Goal: Communication & Community: Answer question/provide support

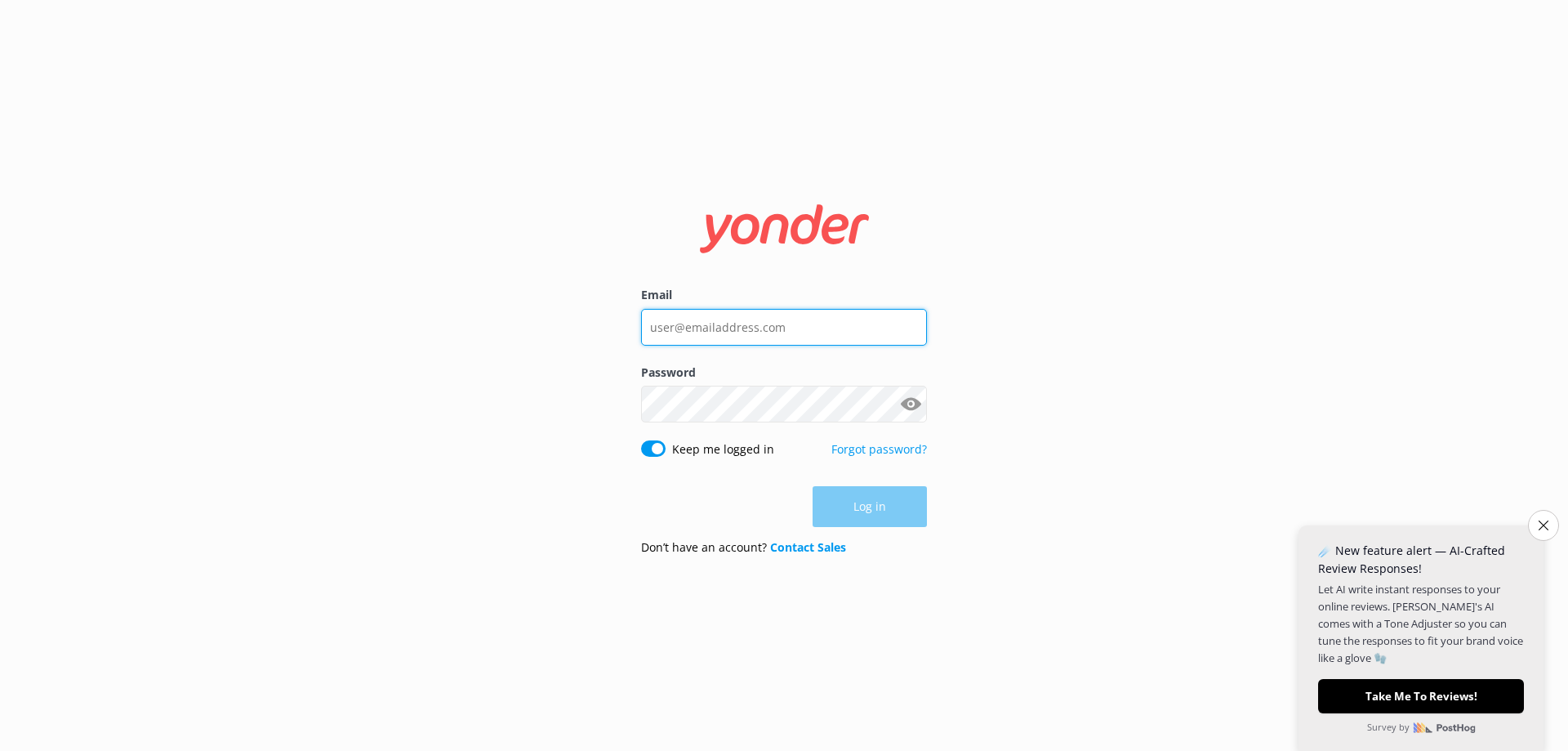
type input "[EMAIL_ADDRESS][DOMAIN_NAME]"
click at [880, 513] on div "Log in" at bounding box center [783, 506] width 286 height 41
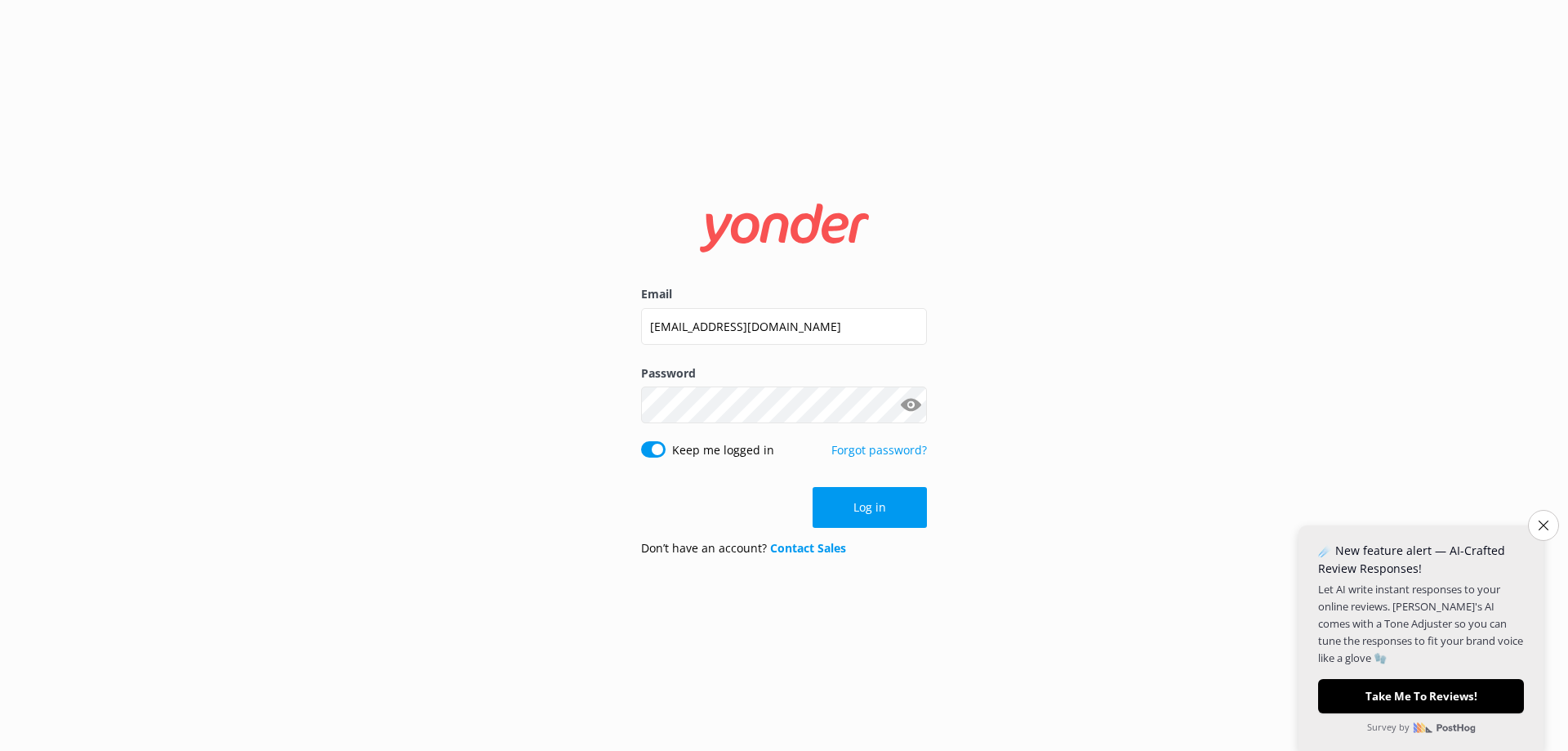
click at [861, 506] on button "Log in" at bounding box center [869, 507] width 114 height 41
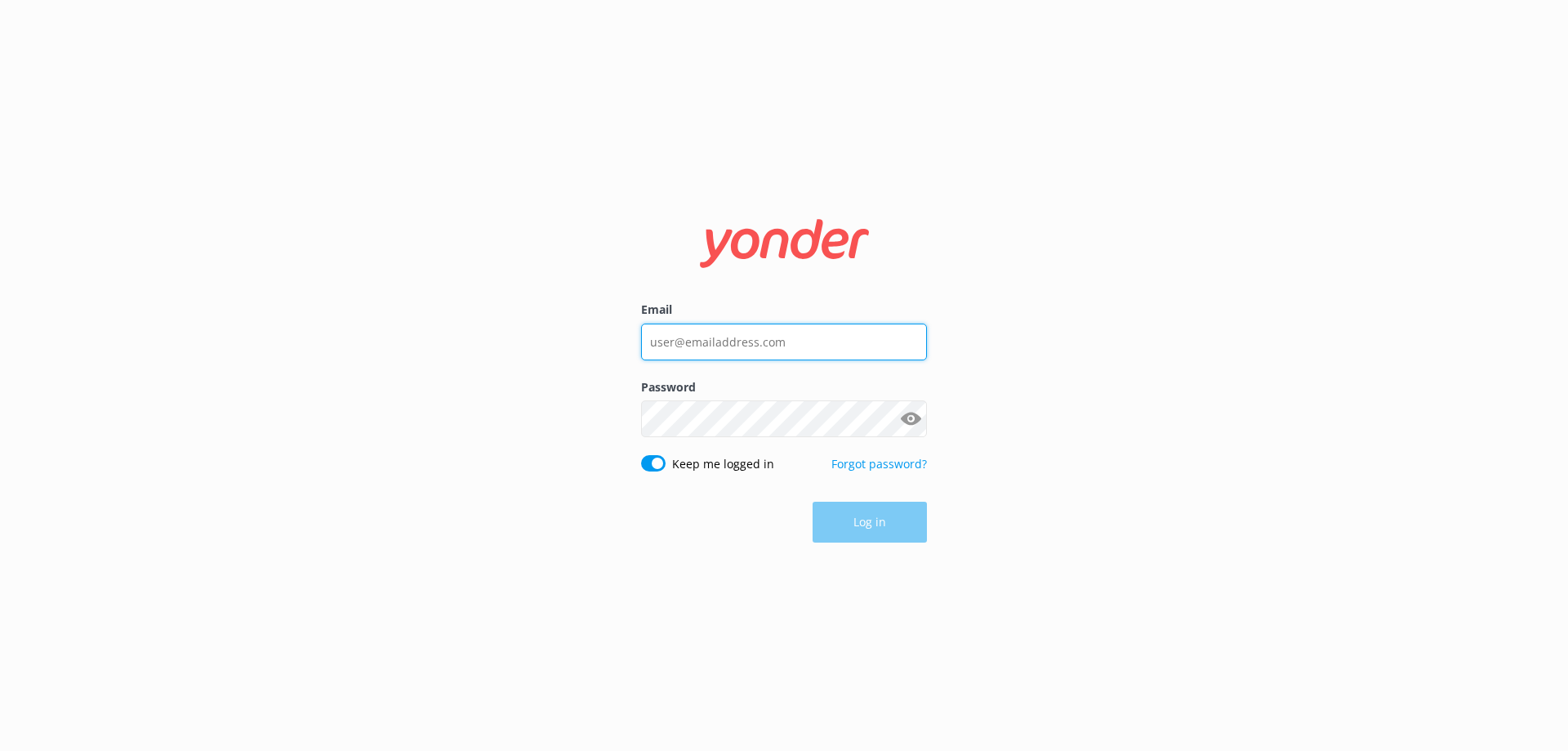
type input "[EMAIL_ADDRESS][DOMAIN_NAME]"
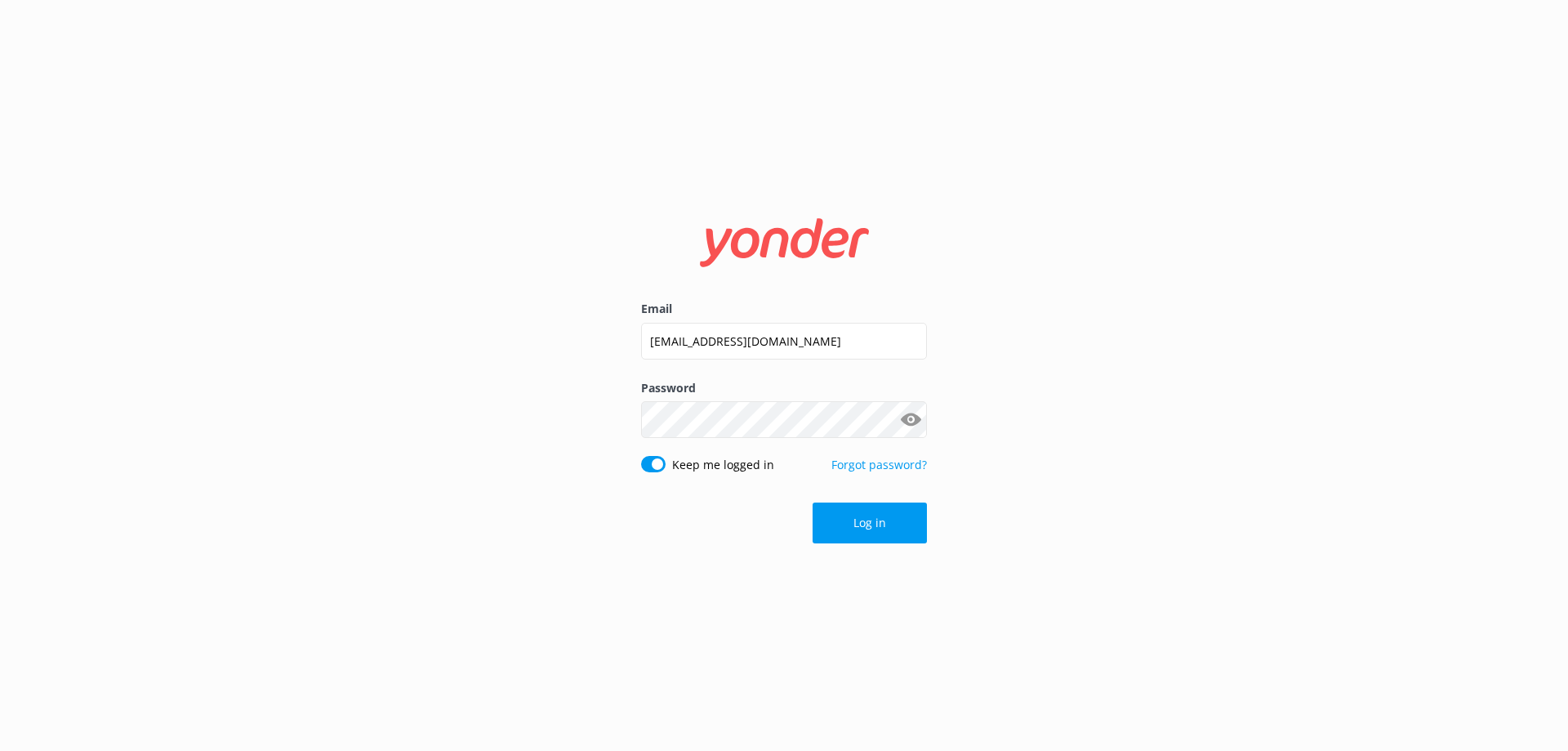
click at [868, 513] on div "Log in" at bounding box center [783, 523] width 286 height 41
click at [871, 524] on button "Log in" at bounding box center [869, 523] width 114 height 41
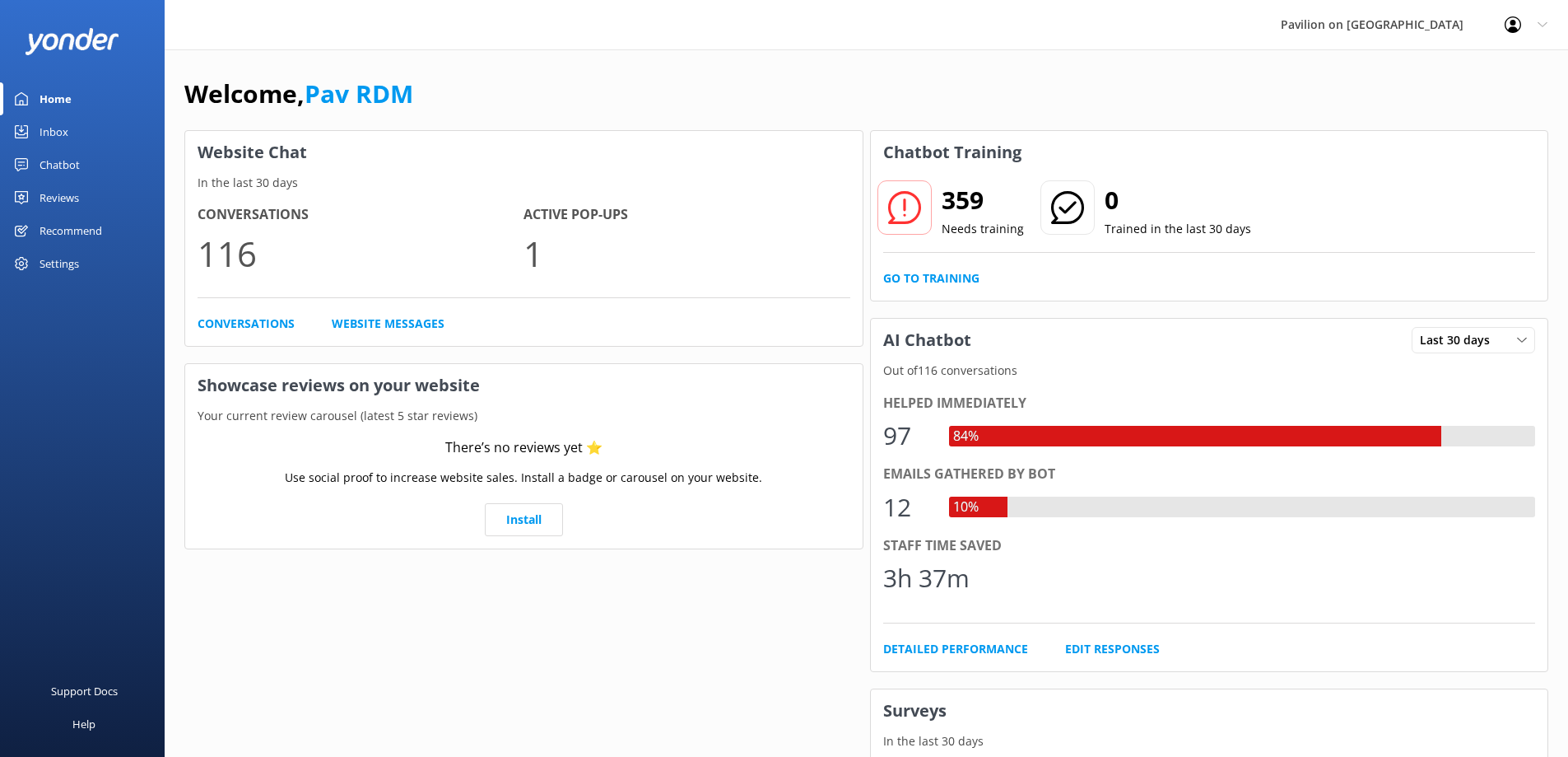
click at [50, 130] on div "Inbox" at bounding box center [54, 131] width 29 height 33
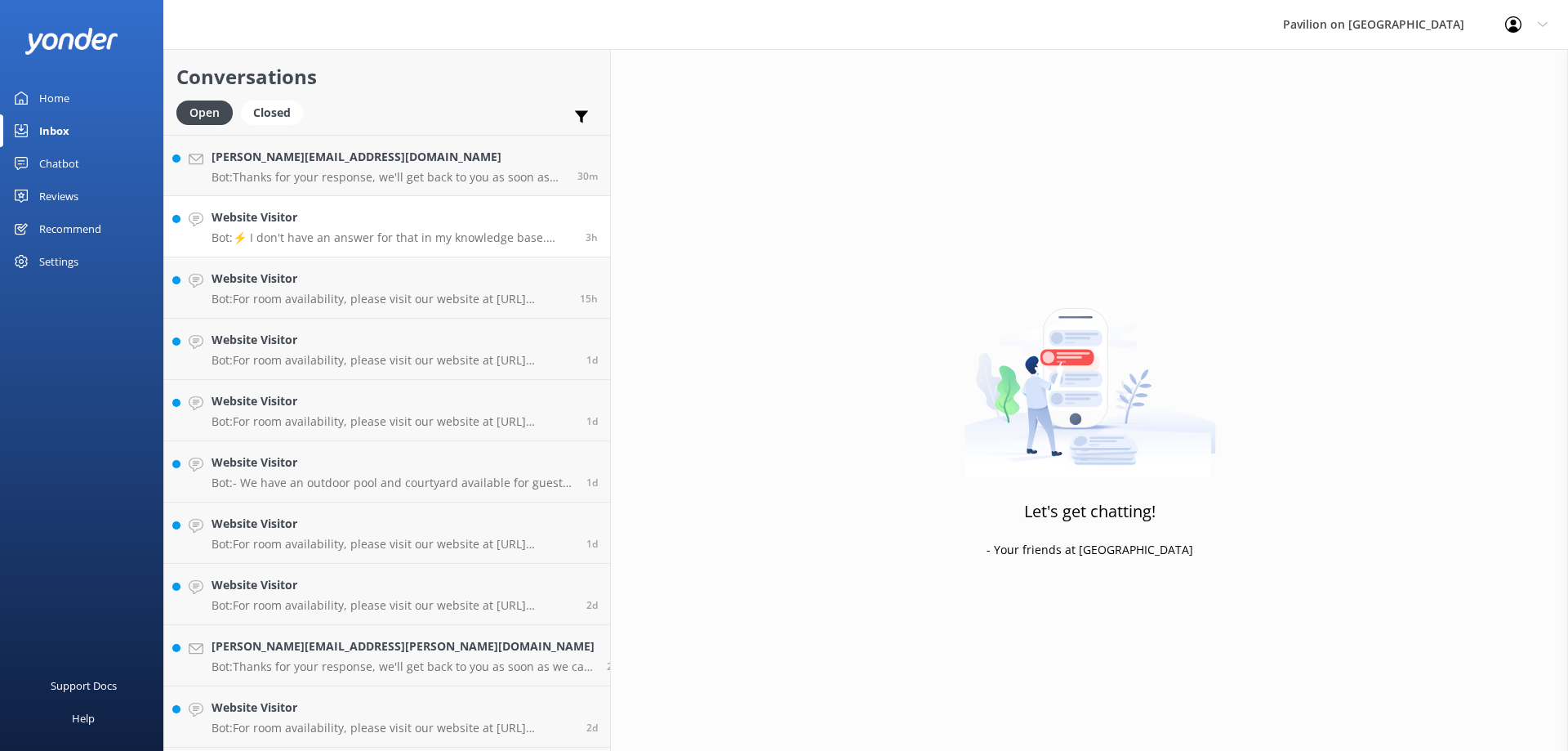
click at [368, 218] on h4 "Website Visitor" at bounding box center [392, 218] width 362 height 18
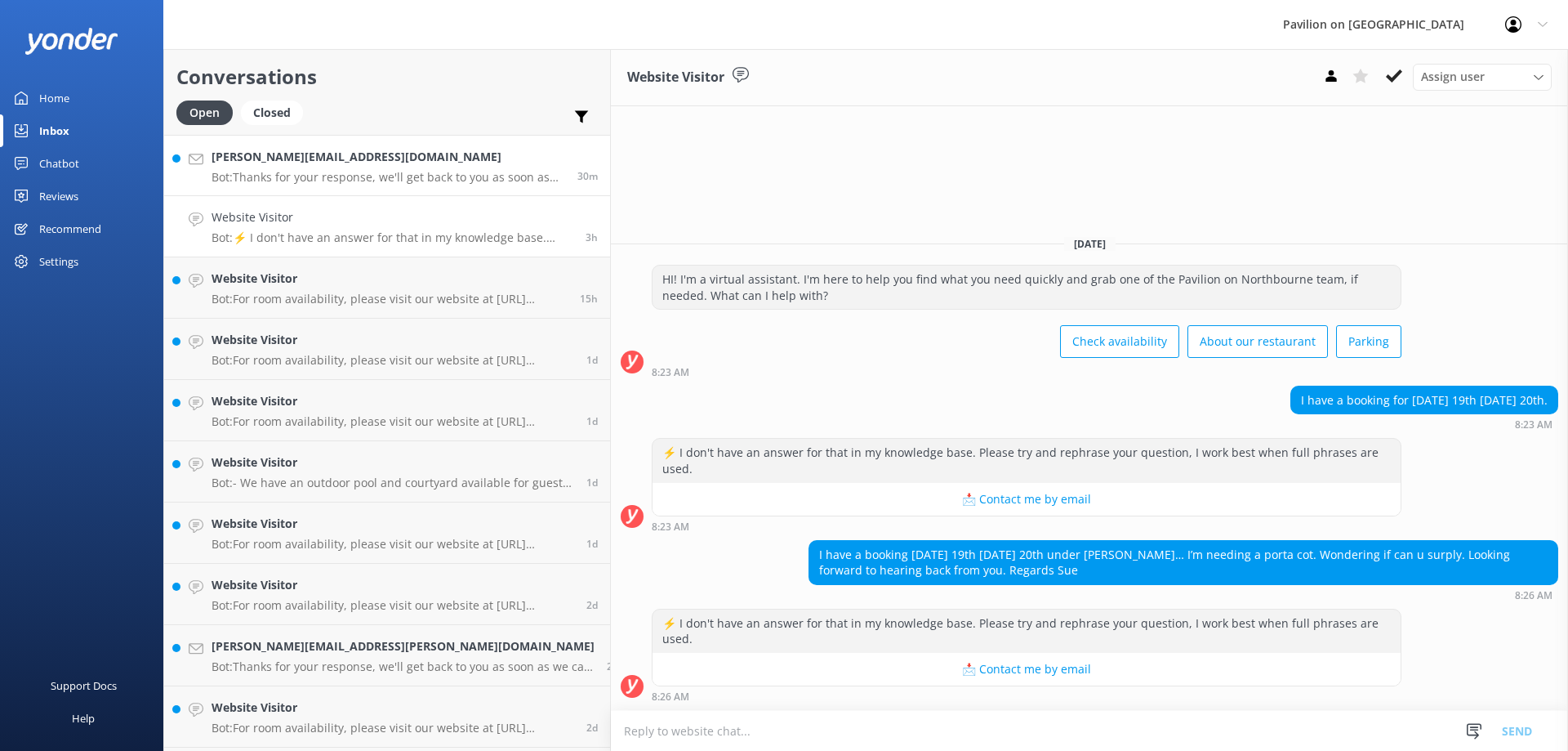
click at [299, 162] on h4 "cynthia.alipalo@gmail.com" at bounding box center [388, 157] width 353 height 18
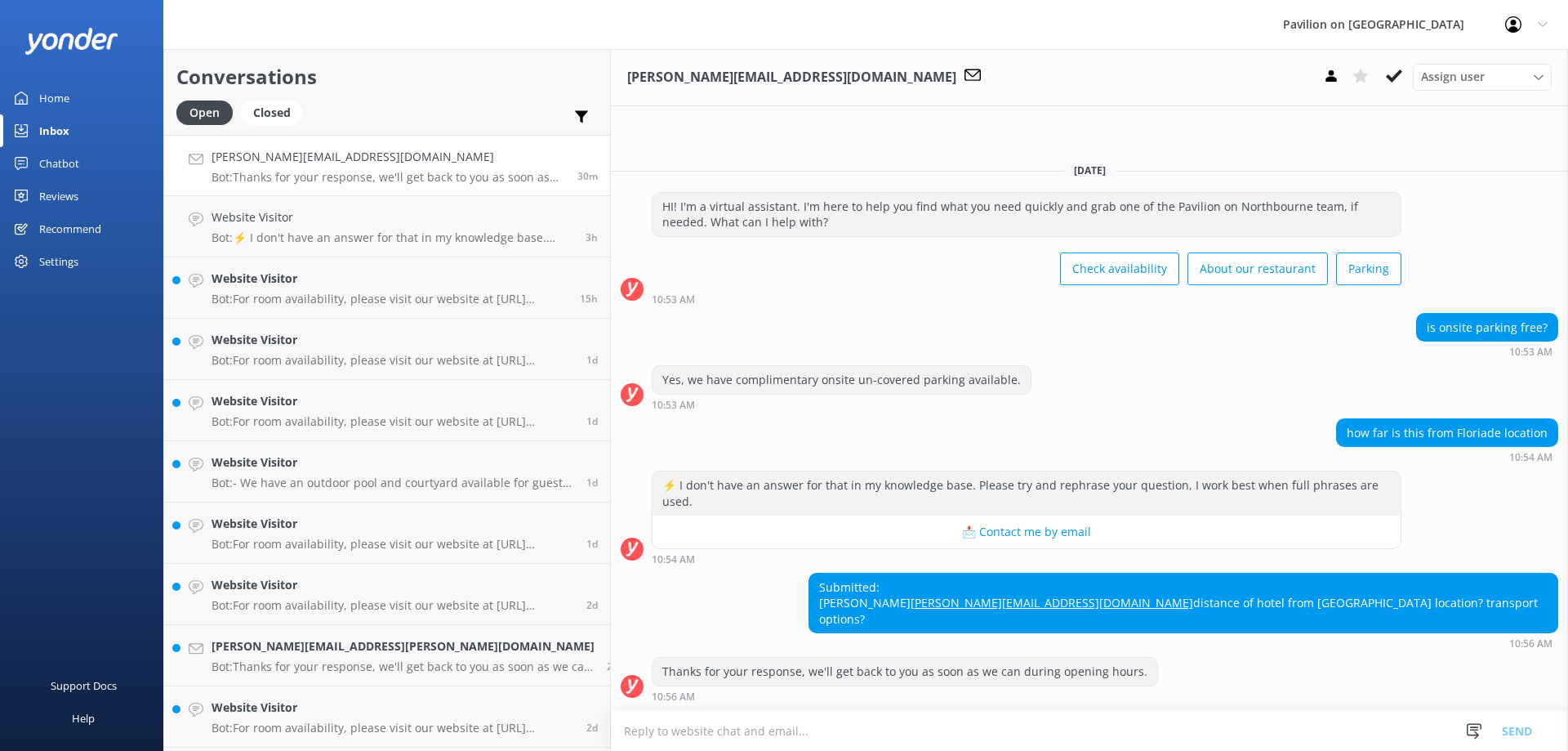
click at [611, 719] on textarea at bounding box center [1089, 731] width 957 height 40
type textarea "HI Cynthia, About 4 k's from Floriade."
click at [1515, 730] on button "Send" at bounding box center [1517, 730] width 62 height 41
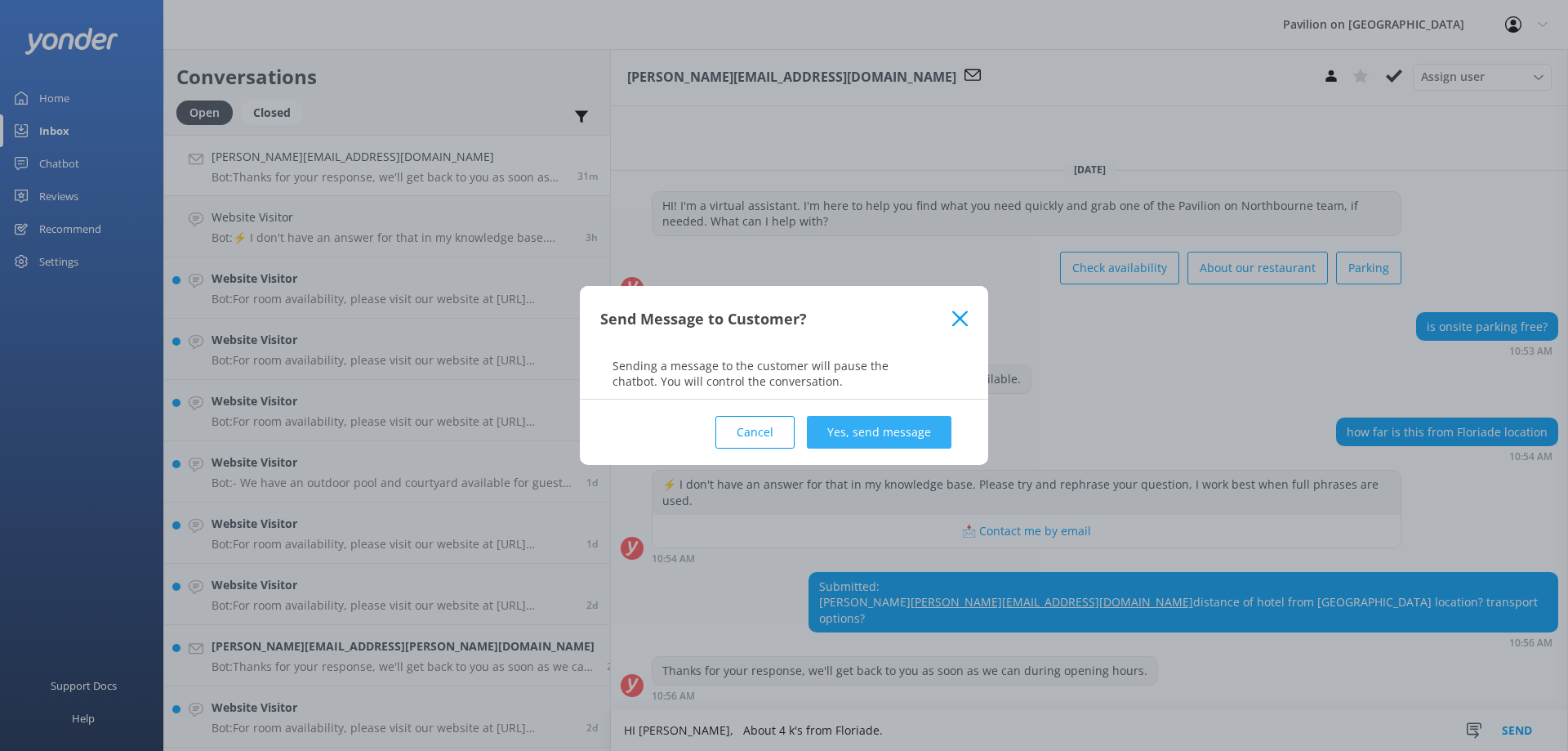
click at [879, 428] on button "Yes, send message" at bounding box center [878, 432] width 144 height 33
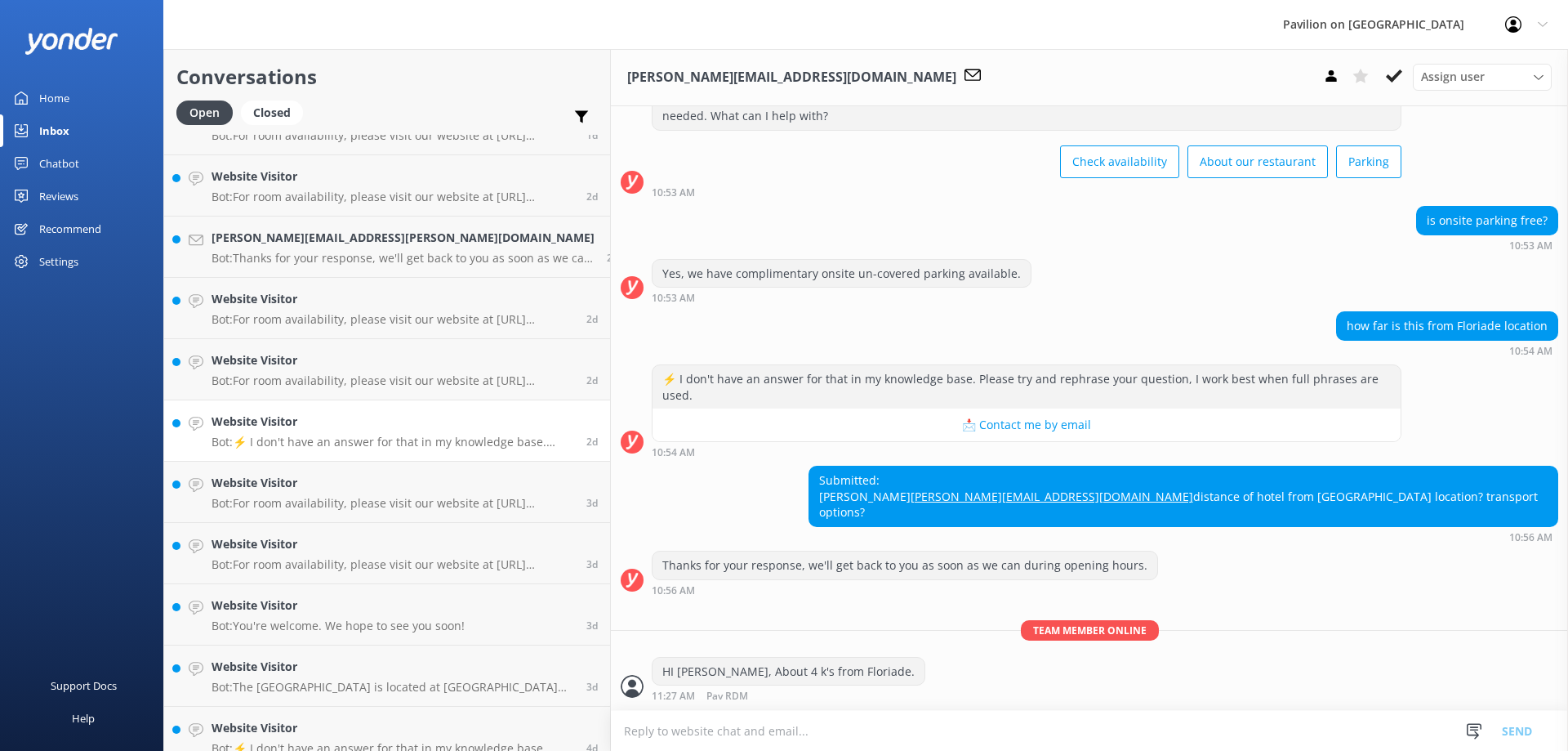
scroll to position [426, 0]
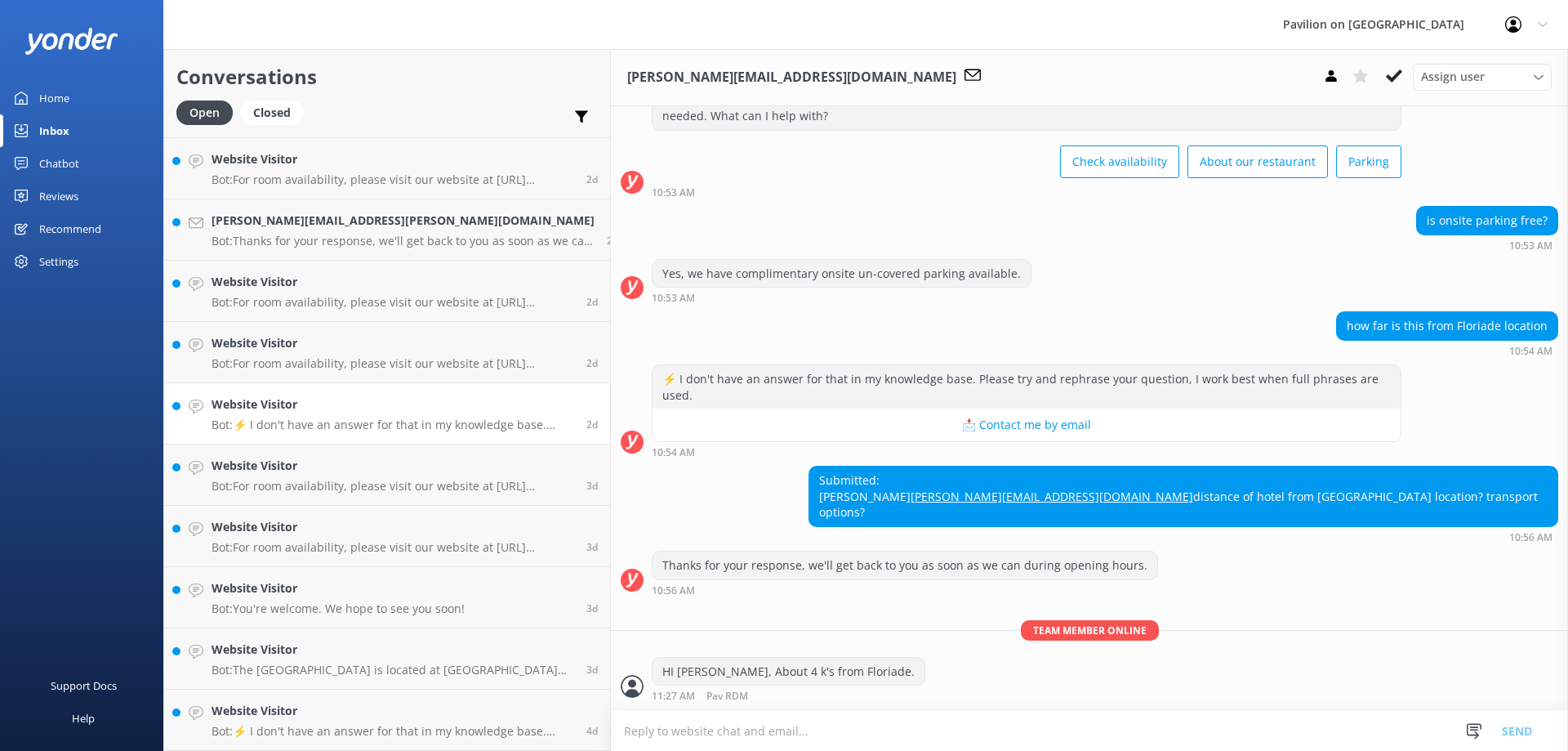
click at [339, 422] on p "Bot: ⚡ I don't have an answer for that in my knowledge base. Please try and rep…" at bounding box center [392, 425] width 362 height 15
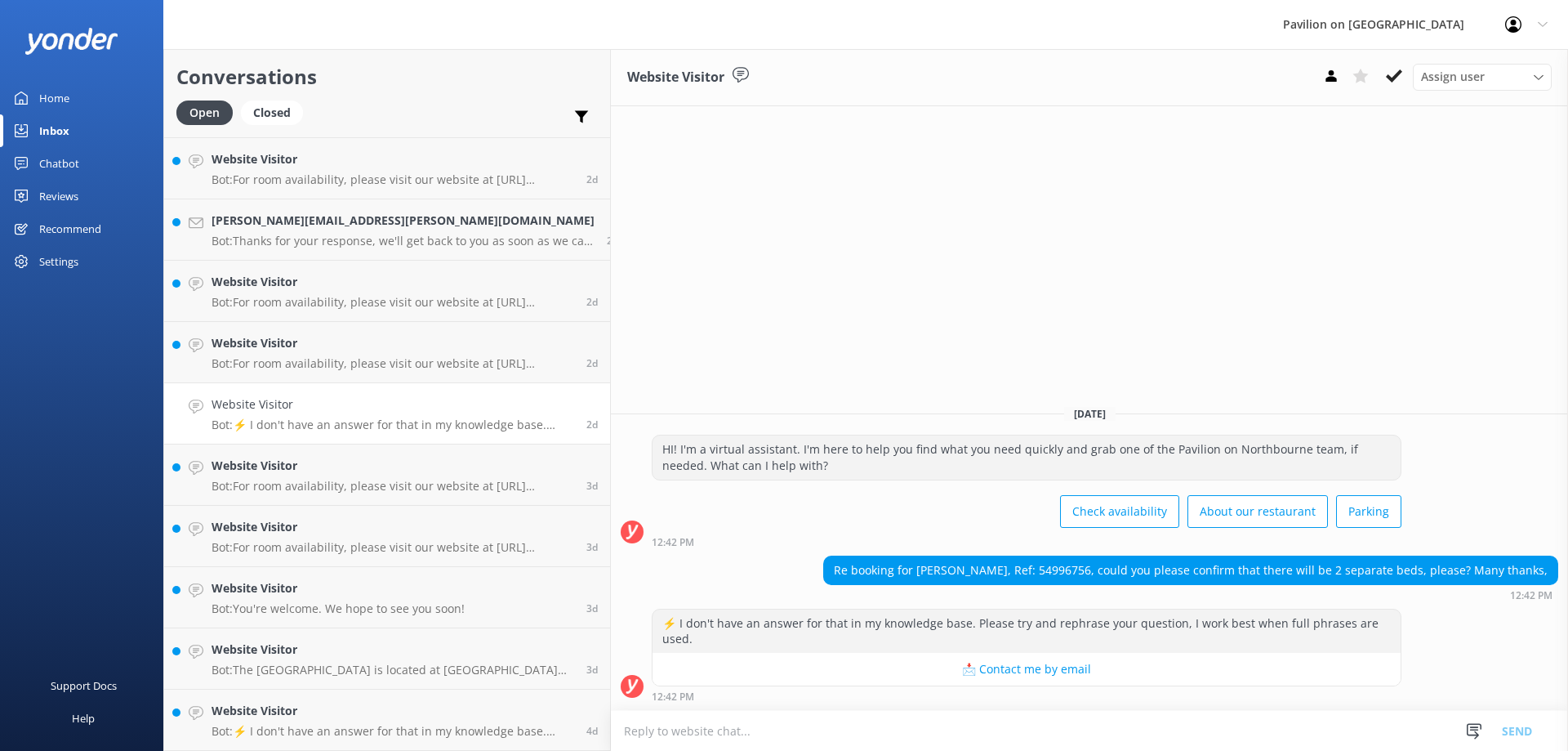
click at [652, 702] on strong "12:42 PM" at bounding box center [672, 697] width 42 height 10
click at [611, 732] on textarea at bounding box center [1089, 731] width 957 height 40
type textarea "Hi Suzanne, Your room will have a KING SIZE bed and also a KING SINGLE BED in y…"
click at [1513, 724] on button "Send" at bounding box center [1517, 730] width 62 height 41
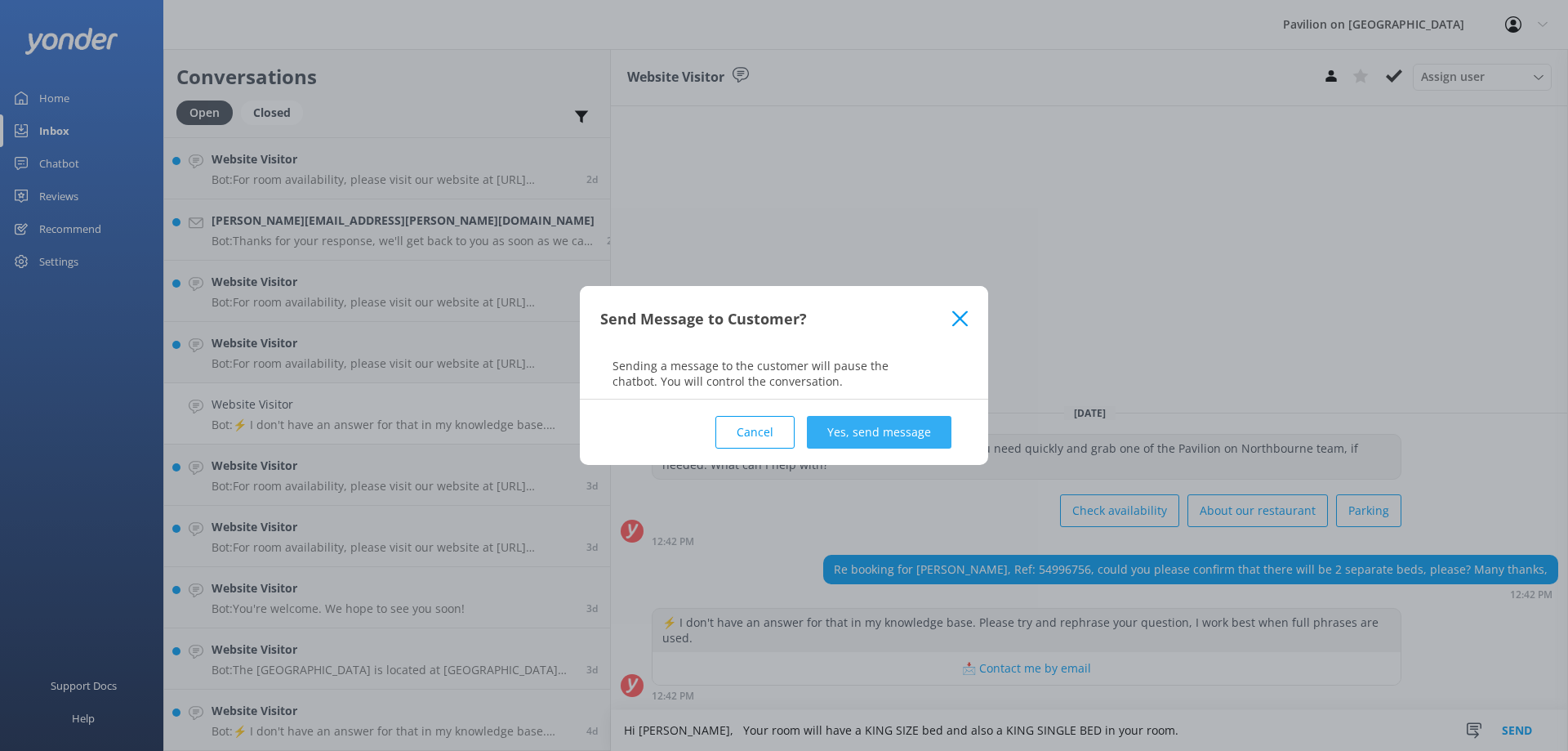
click at [881, 428] on button "Yes, send message" at bounding box center [878, 432] width 144 height 33
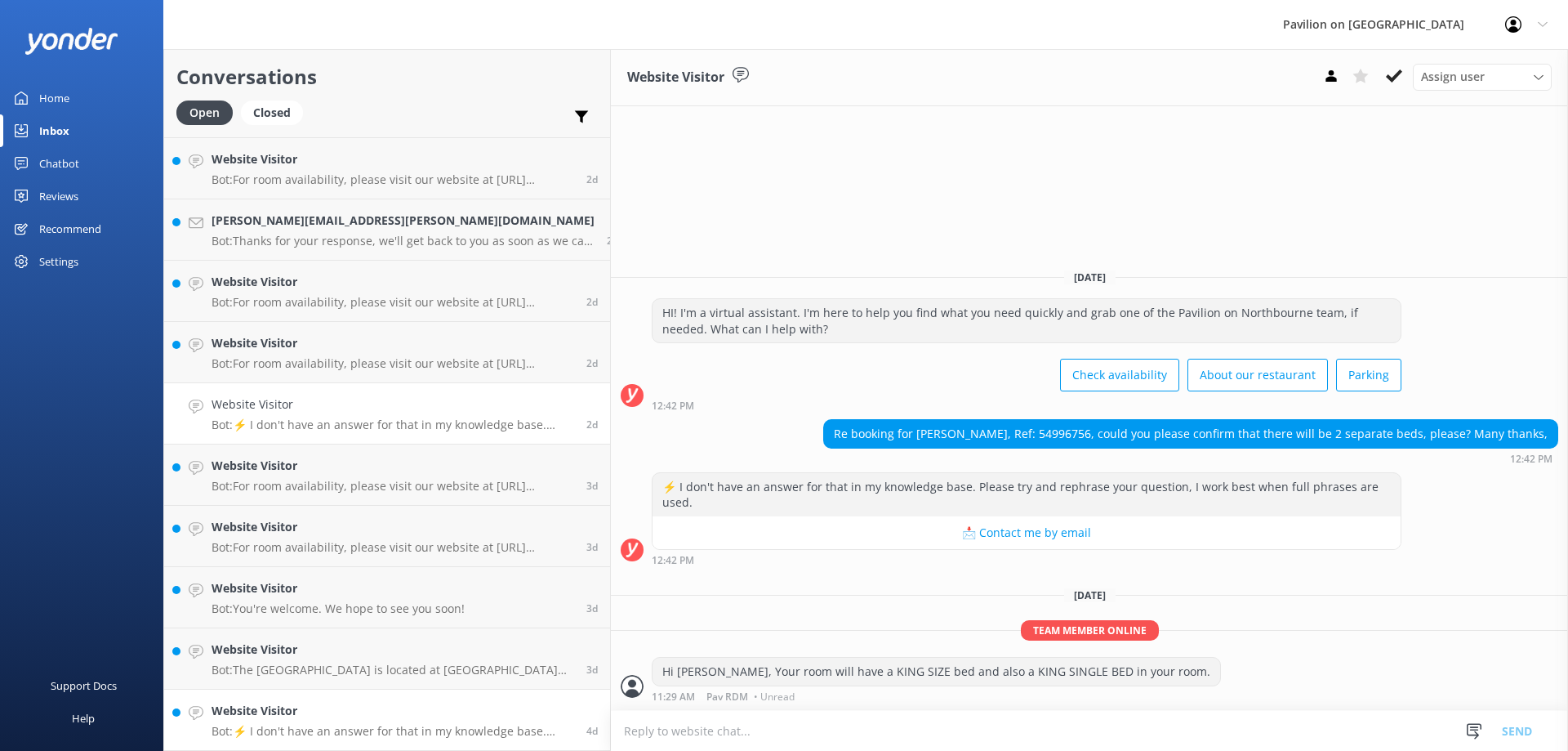
click at [294, 723] on div "Website Visitor Bot: ⚡ I don't have an answer for that in my knowledge base. Pl…" at bounding box center [392, 719] width 362 height 36
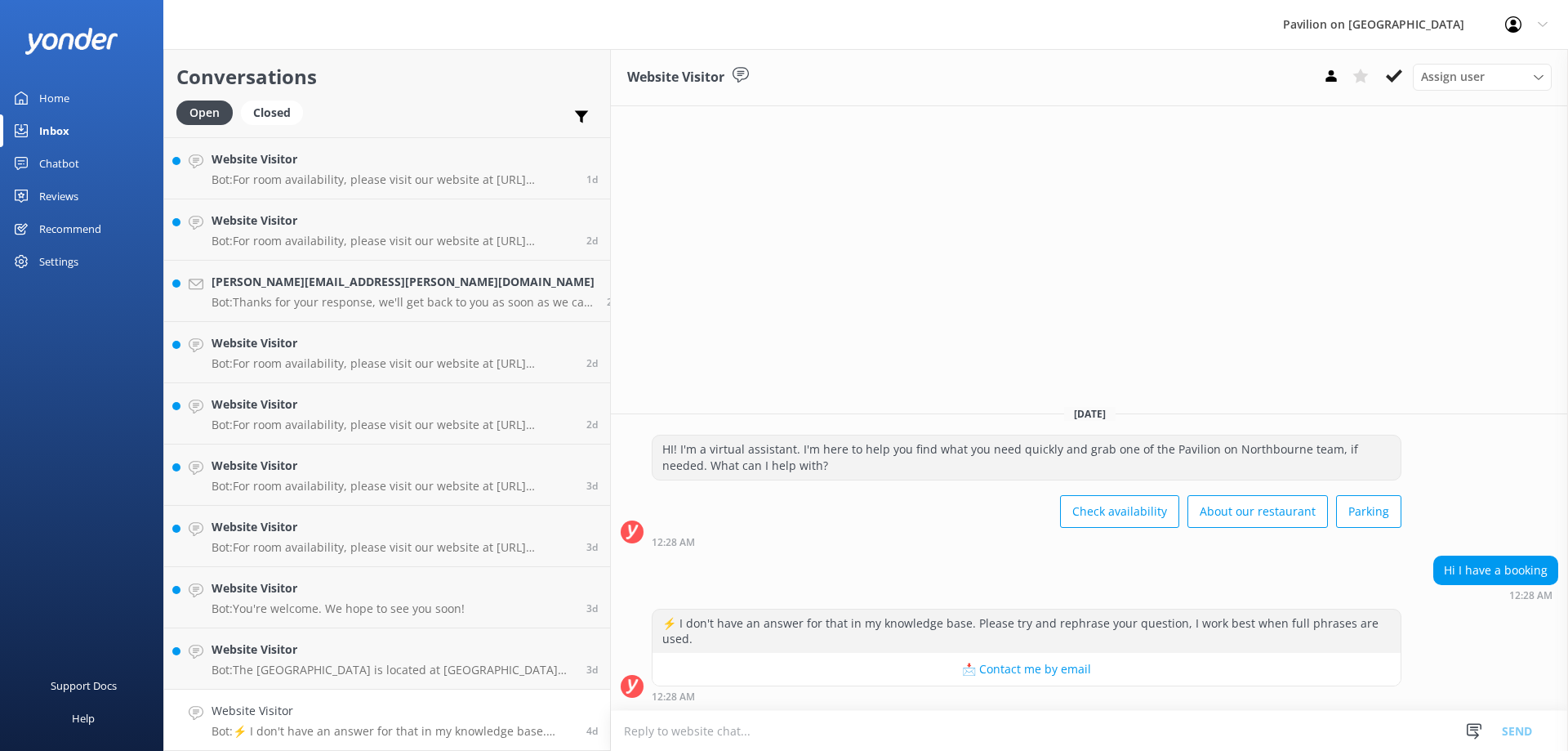
click at [239, 720] on div "Website Visitor Bot: ⚡ I don't have an answer for that in my knowledge base. Pl…" at bounding box center [392, 719] width 362 height 36
click at [292, 725] on p "Bot: ⚡ I don't have an answer for that in my knowledge base. Please try and rep…" at bounding box center [392, 731] width 362 height 15
